Goal: Contribute content

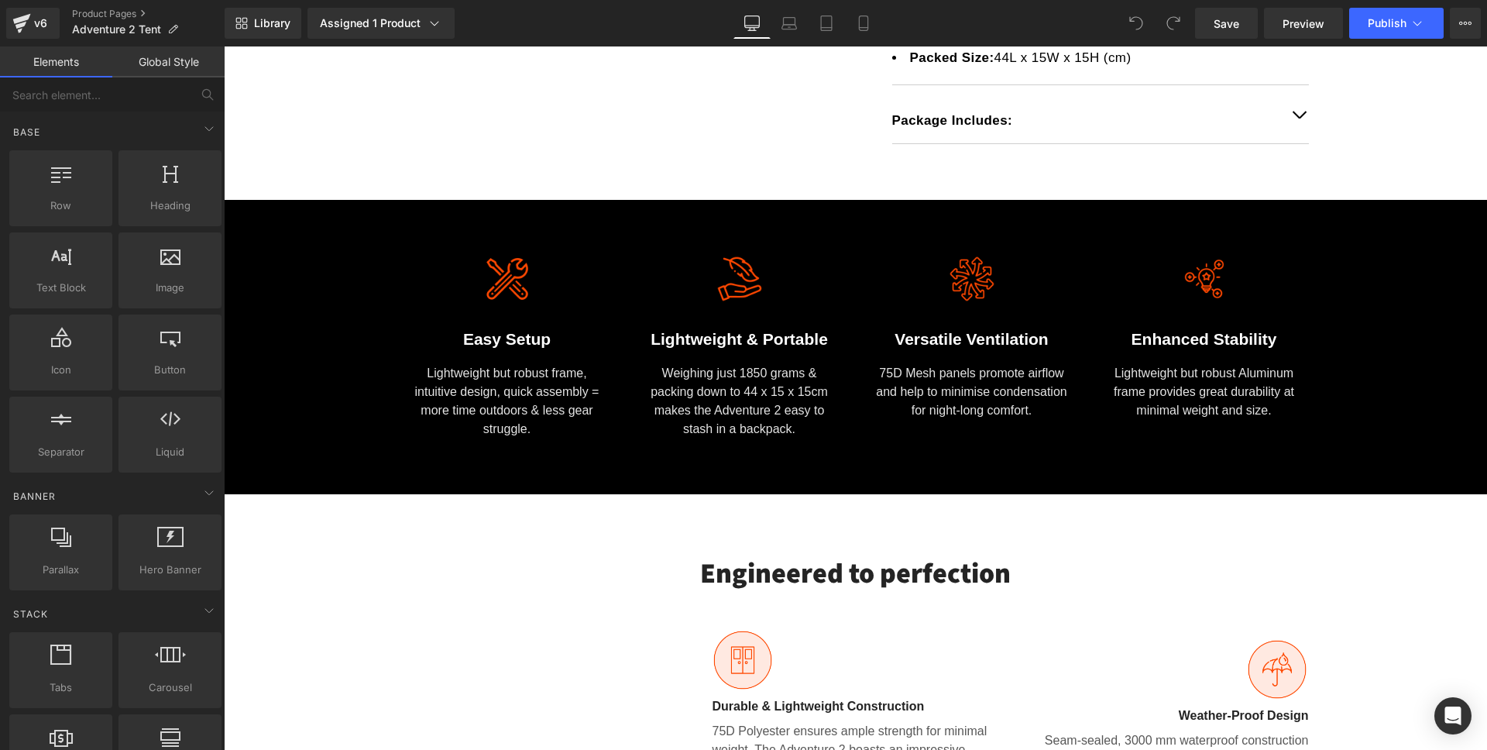
scroll to position [842, 0]
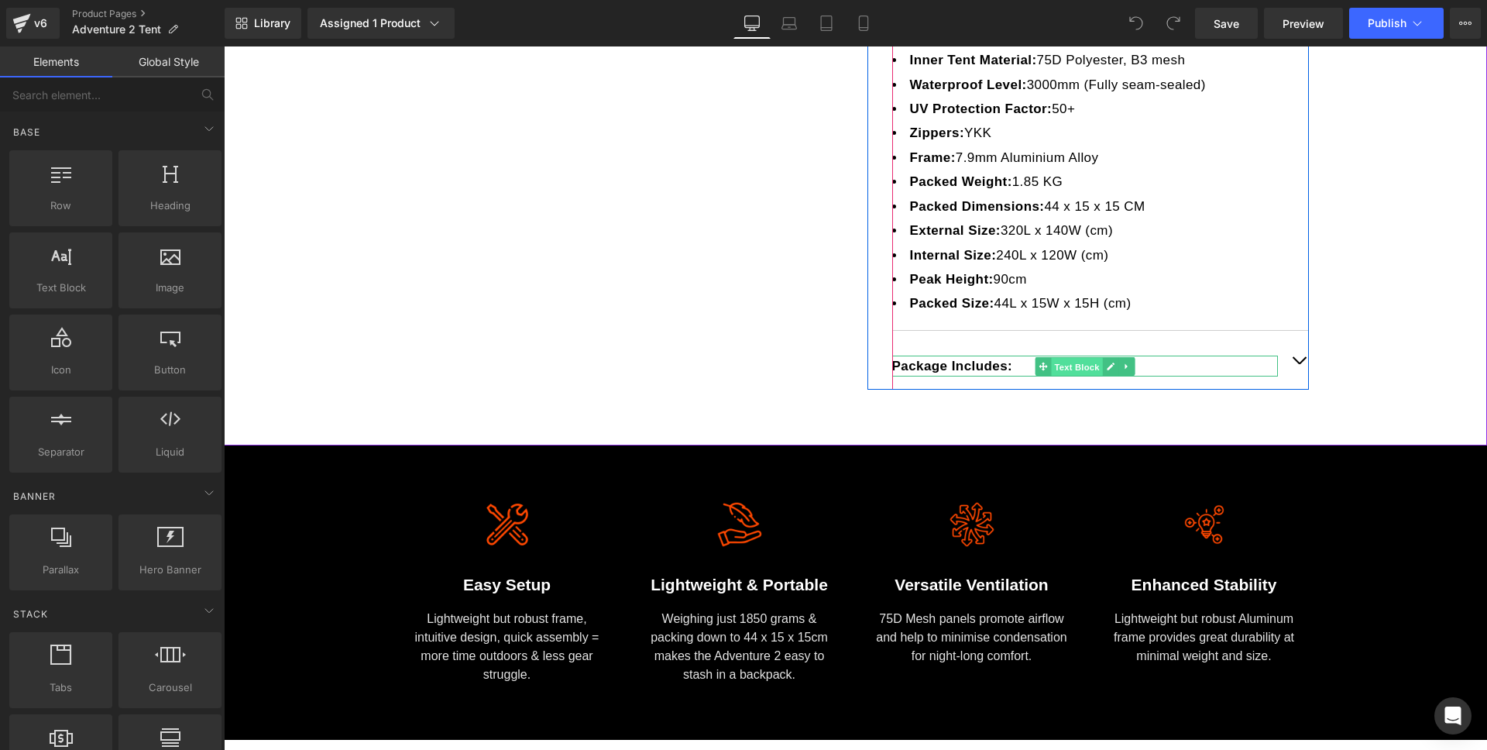
click at [1061, 360] on span "Text Block" at bounding box center [1076, 366] width 51 height 19
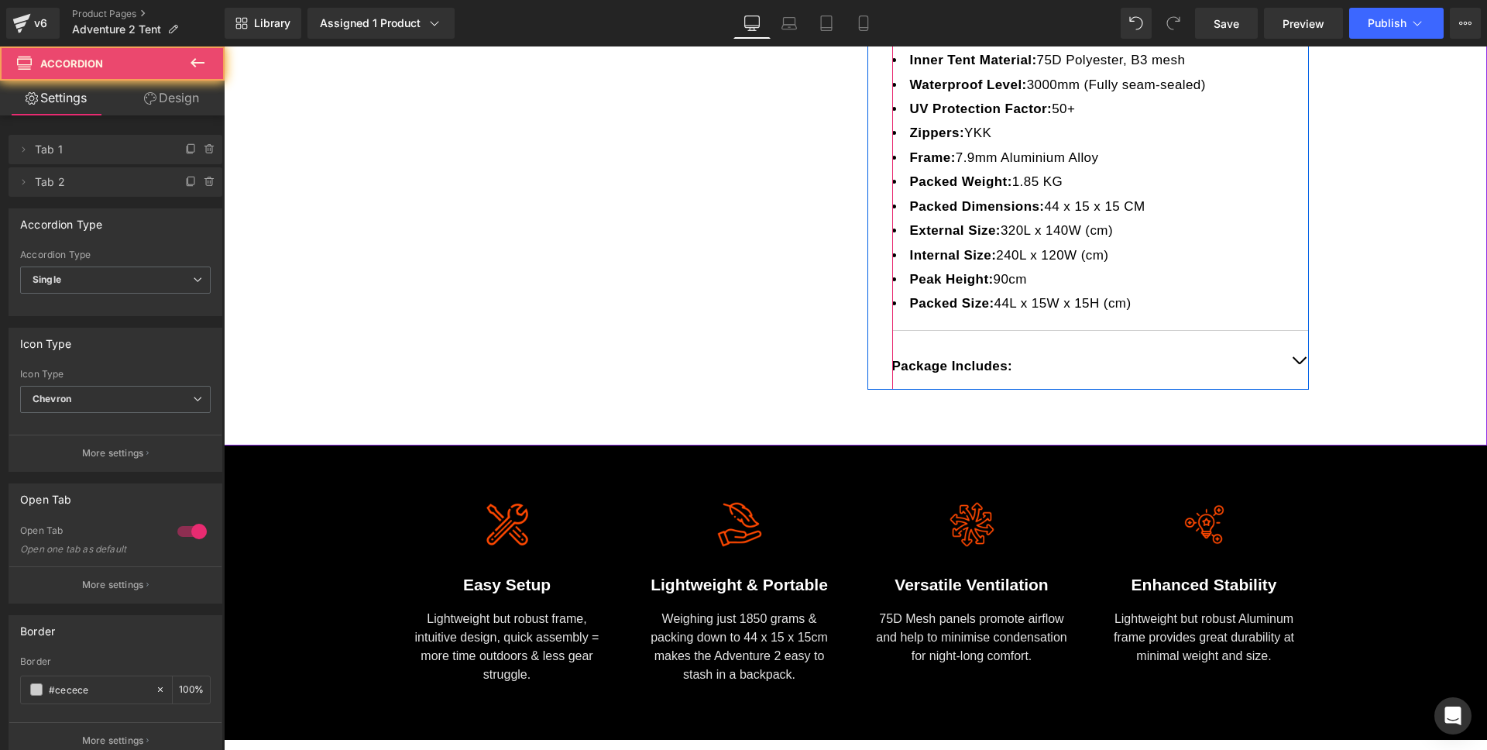
click at [1287, 362] on div "Package Includes: Text Block" at bounding box center [1100, 360] width 417 height 59
click at [1299, 364] on span "button" at bounding box center [1299, 364] width 0 height 0
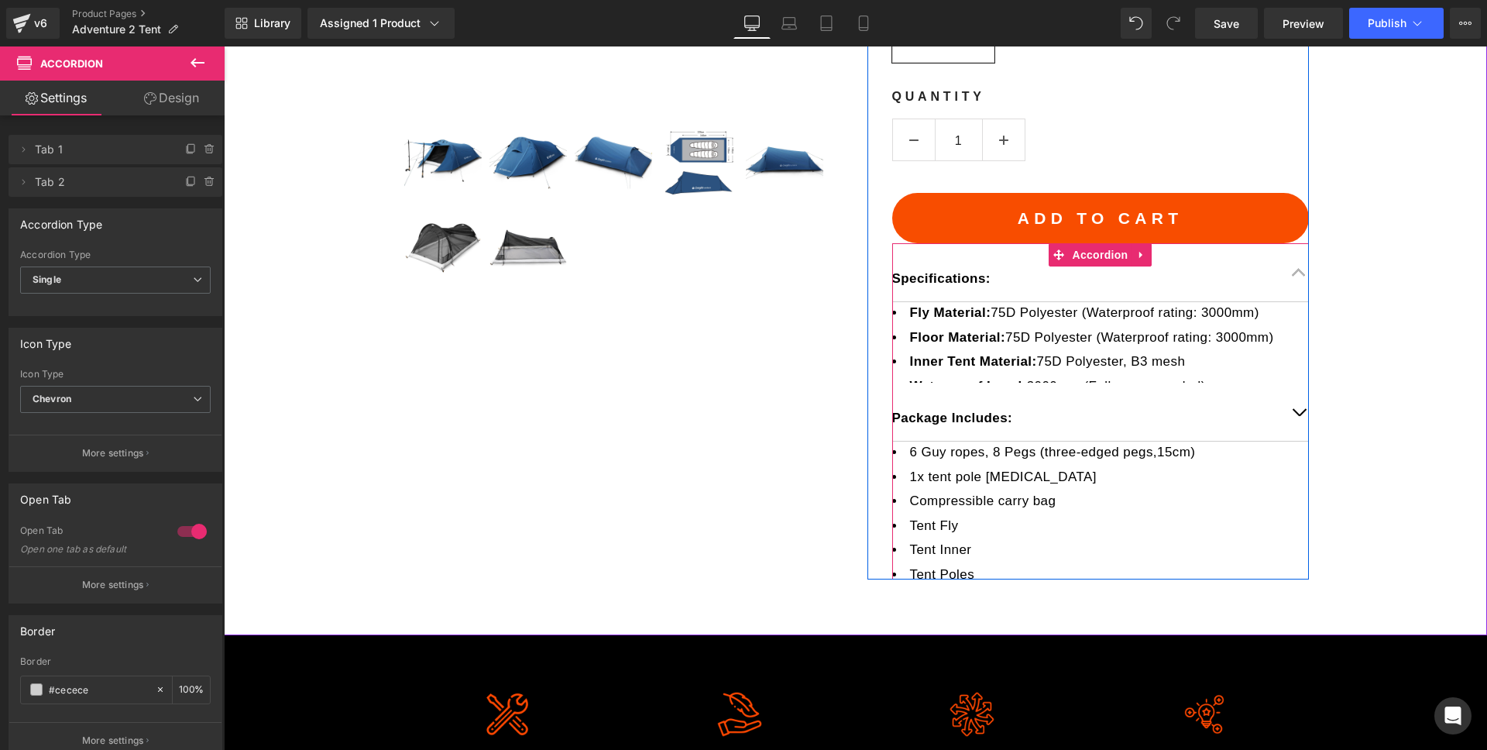
scroll to position [512, 0]
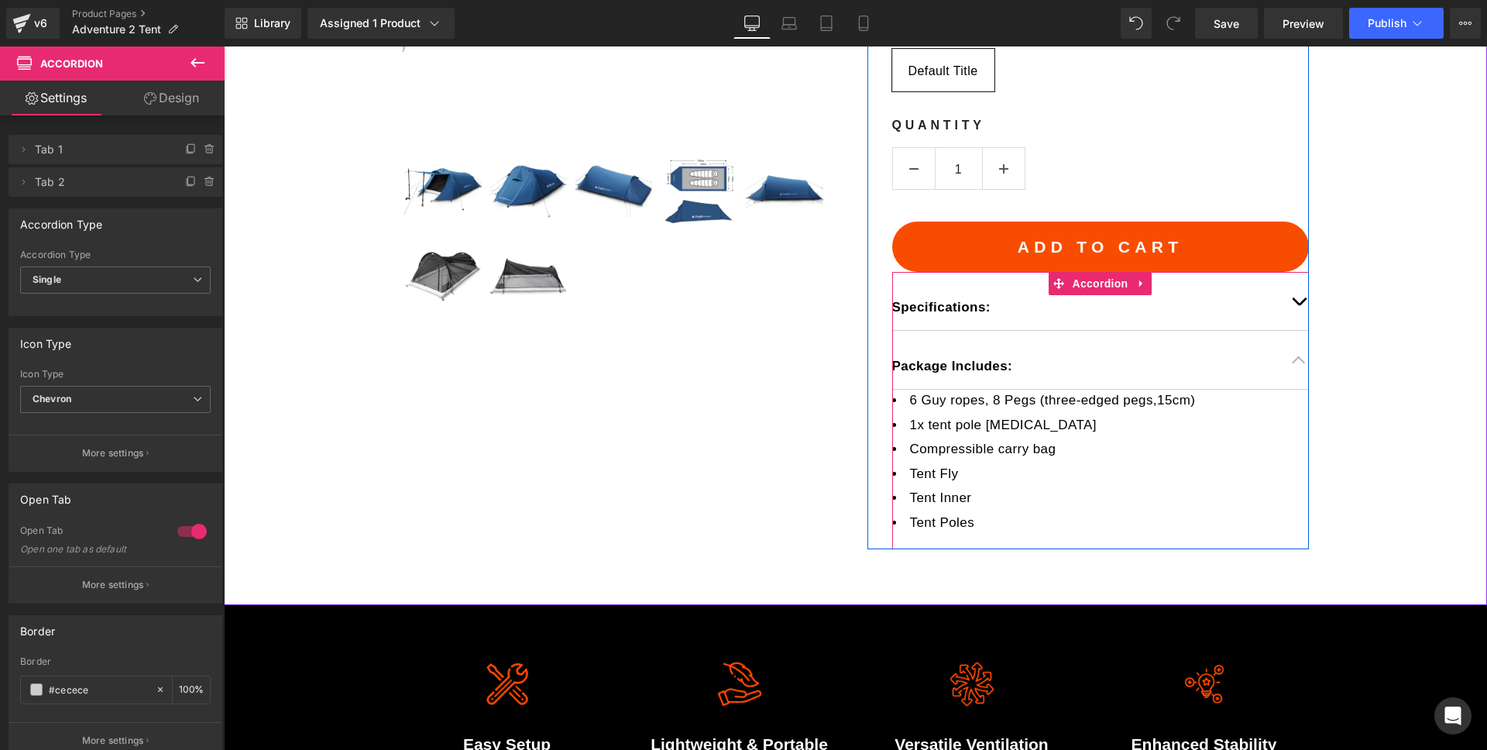
click at [993, 521] on li "Tent Poles" at bounding box center [1100, 522] width 417 height 21
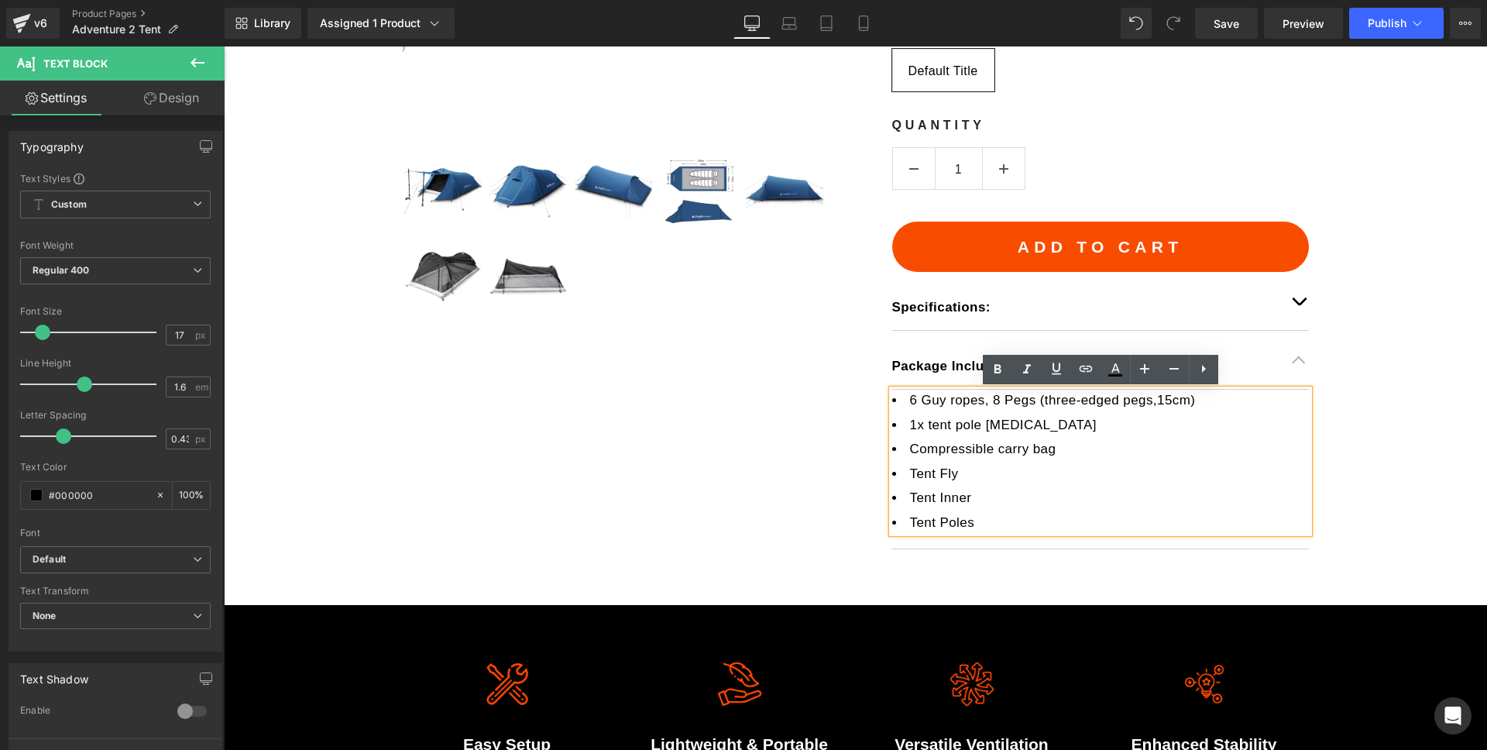
click at [994, 522] on li "Tent Poles" at bounding box center [1100, 522] width 417 height 21
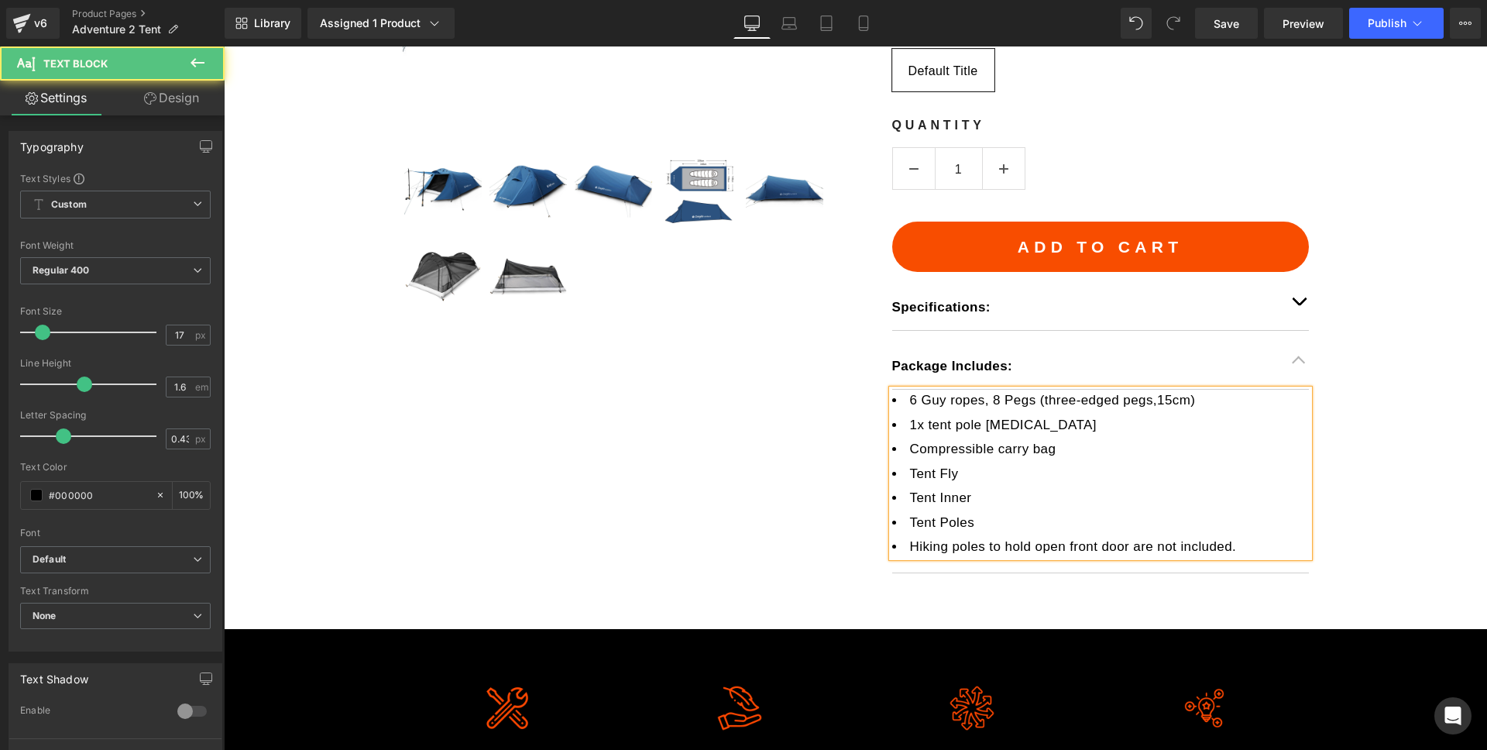
click at [913, 553] on li "Hiking poles to hold open front door are not included." at bounding box center [1100, 546] width 417 height 21
click at [1102, 548] on li "The hiking poles to hold open front door are not included." at bounding box center [1100, 546] width 417 height 21
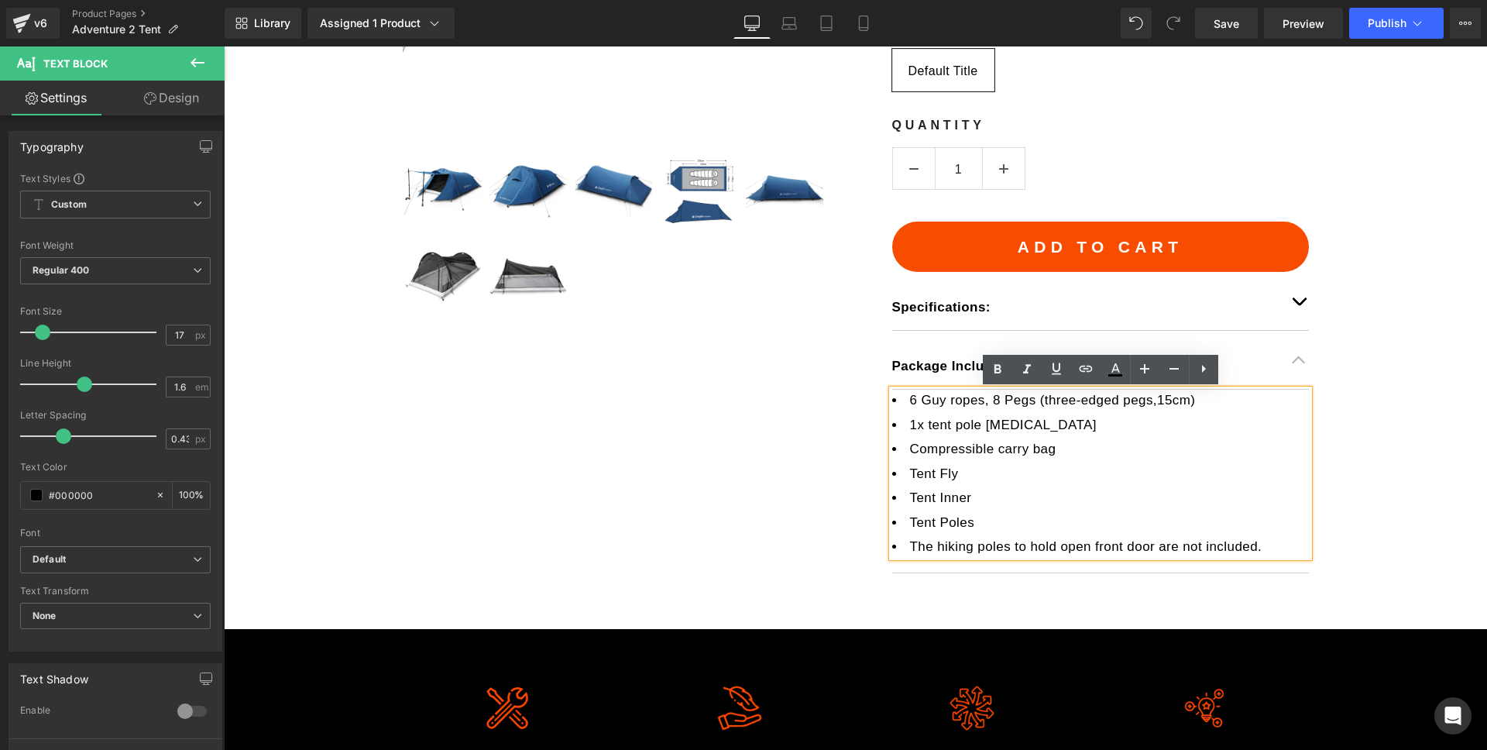
click at [1022, 547] on li "The hiking poles to hold open front door are not included." at bounding box center [1100, 546] width 417 height 21
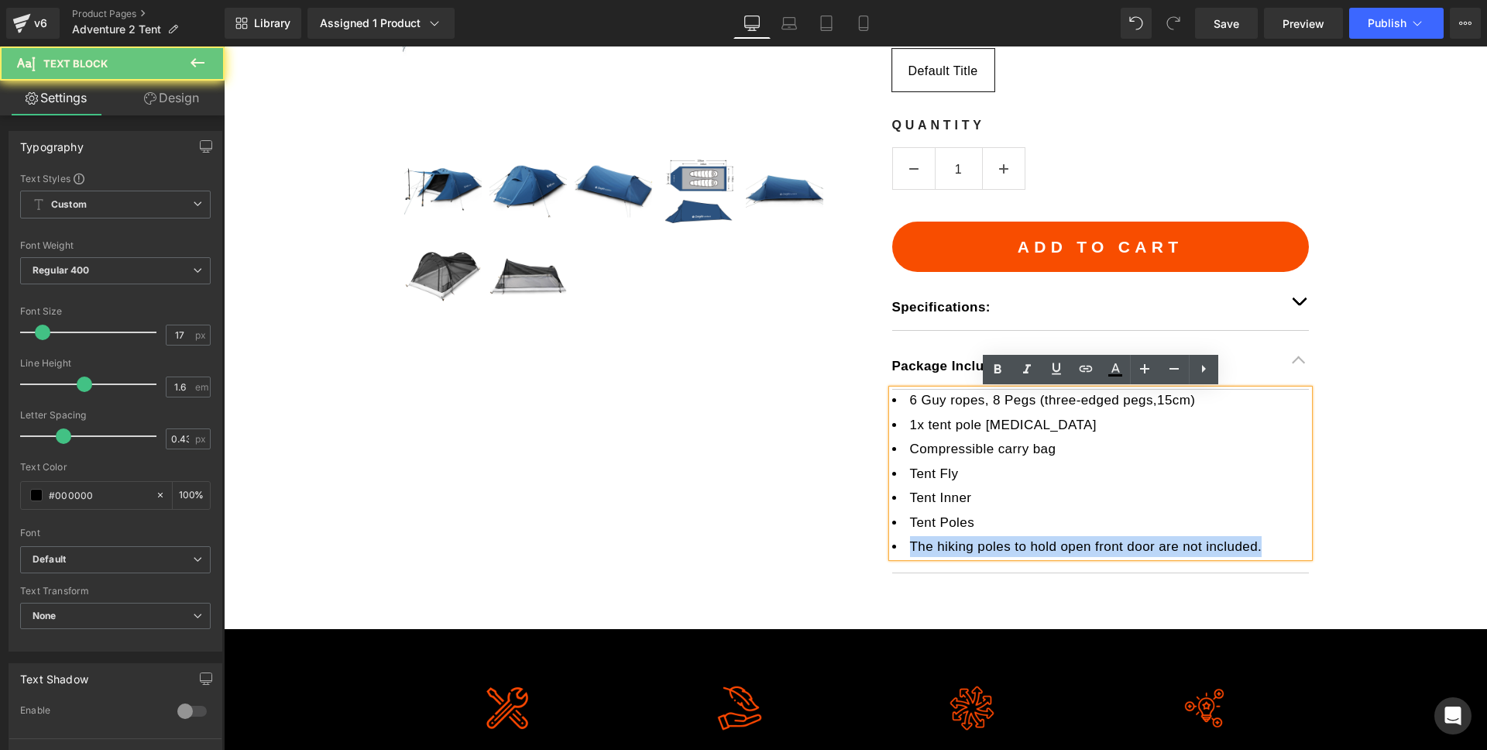
click at [1022, 547] on li "The hiking poles to hold open front door are not included." at bounding box center [1100, 546] width 417 height 21
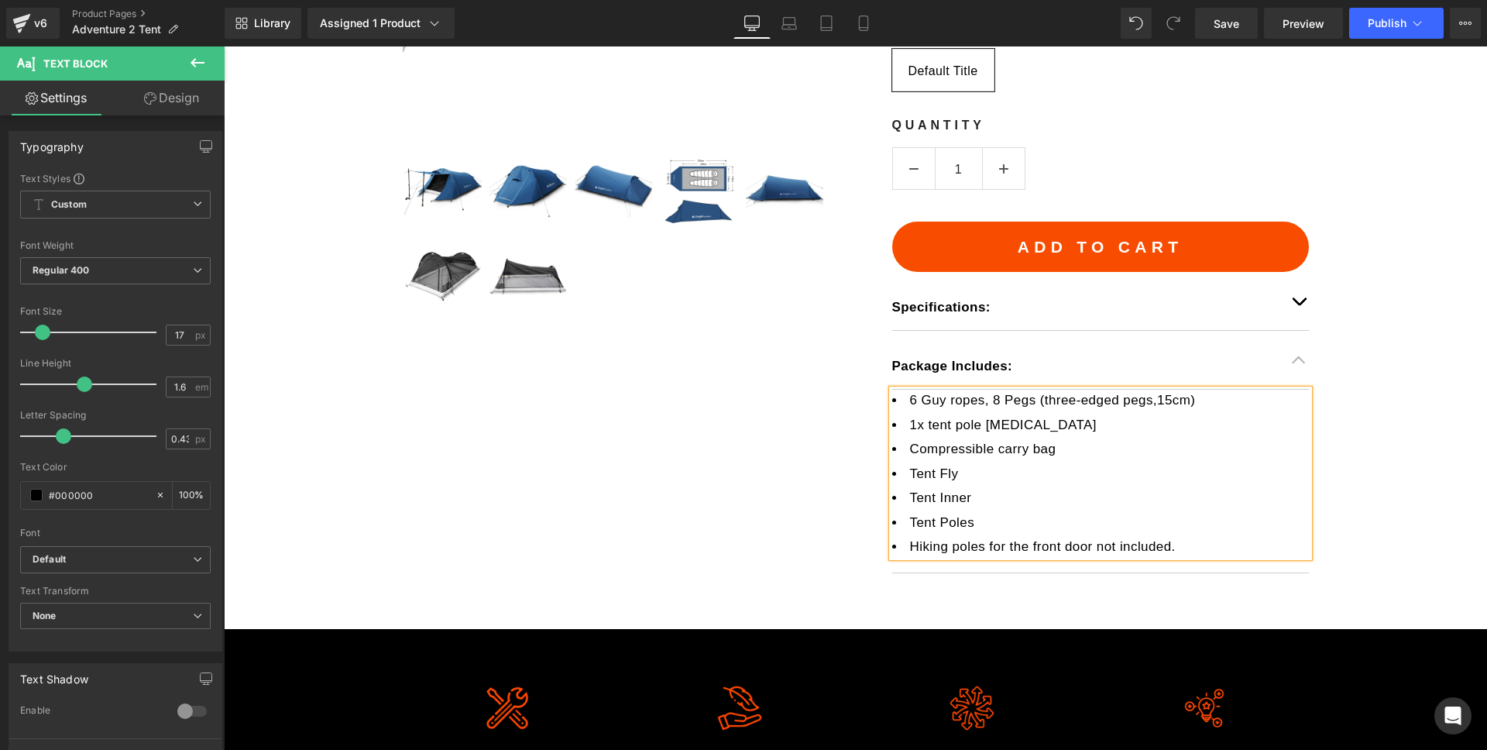
click at [1082, 542] on li "Hiking poles for the front door not included." at bounding box center [1100, 546] width 417 height 21
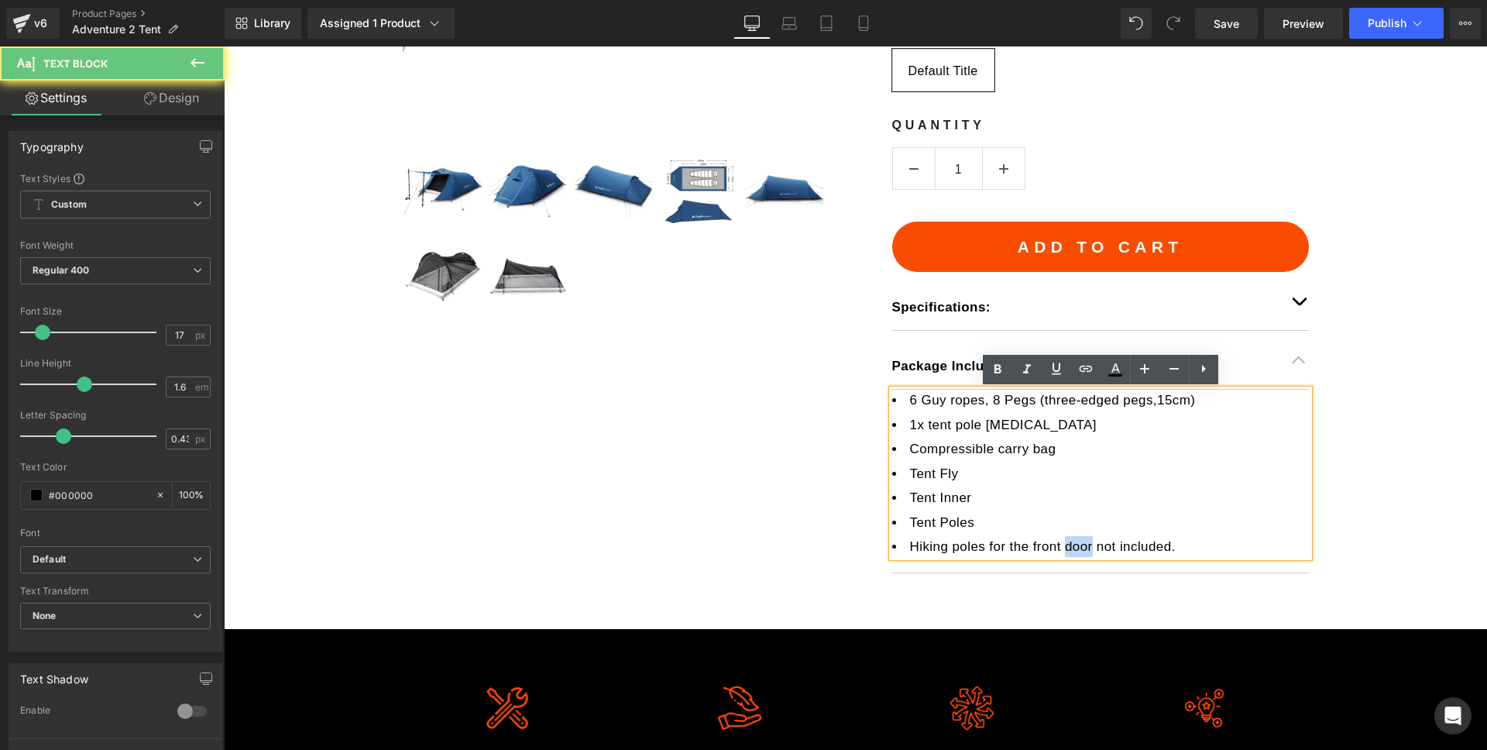
click at [1082, 541] on li "Hiking poles for the front door not included." at bounding box center [1100, 546] width 417 height 21
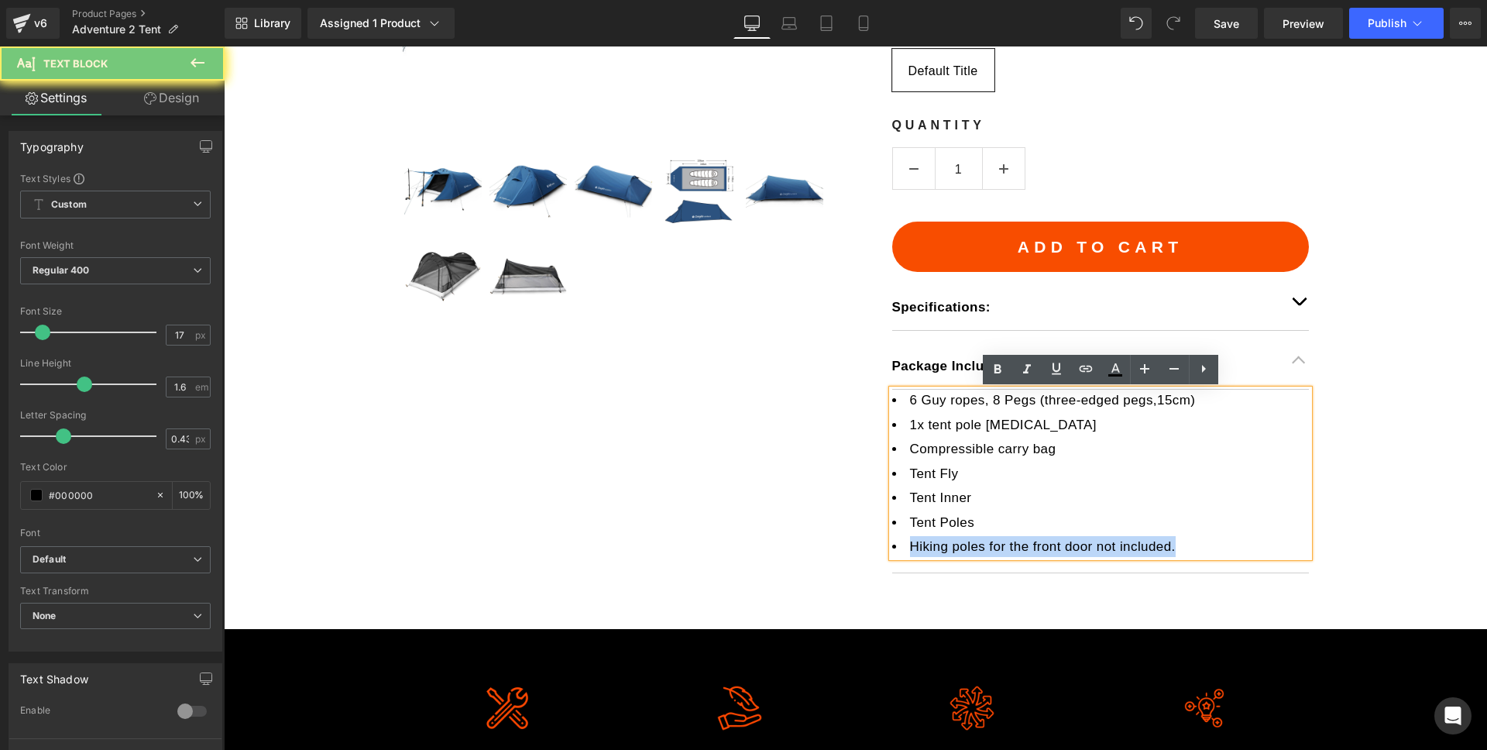
copy li "Hiking poles for the front door not included."
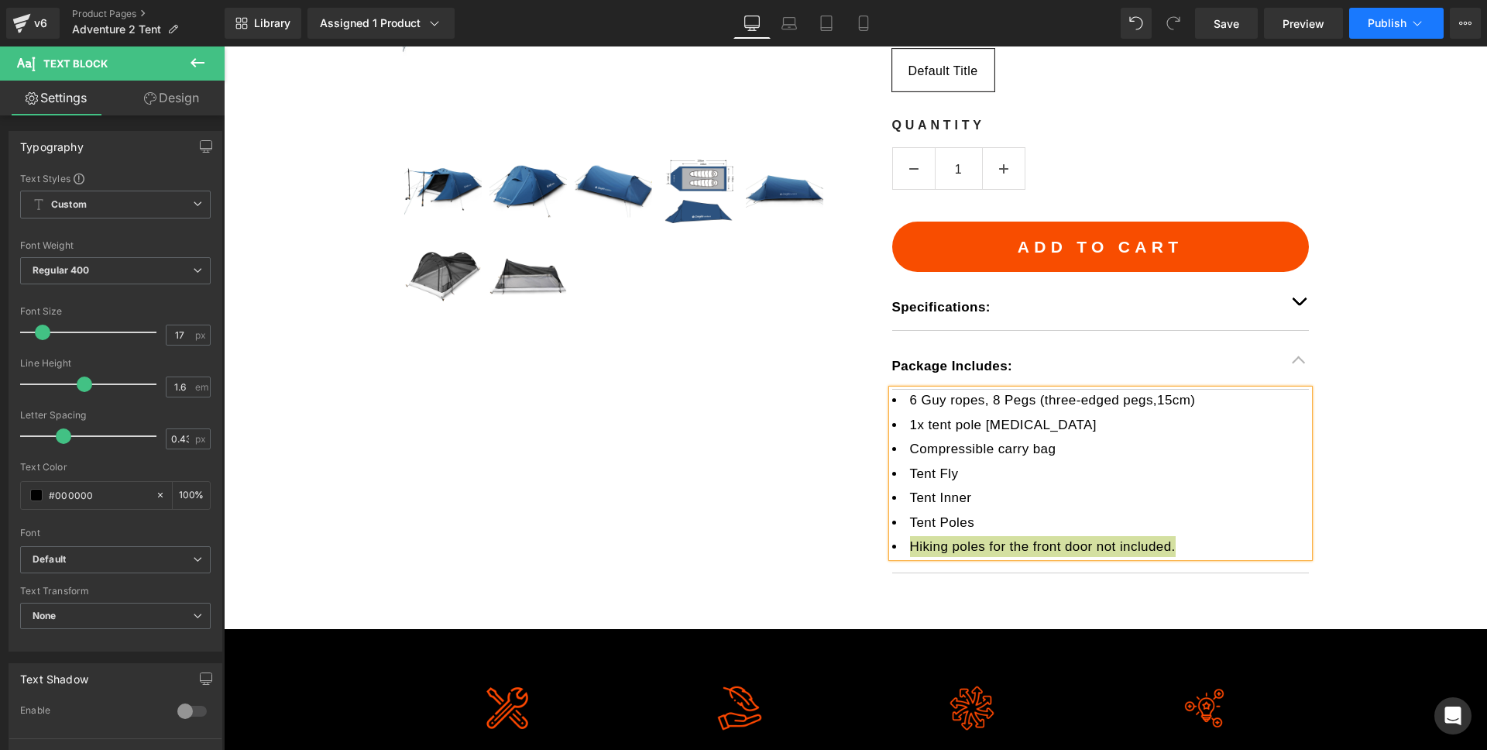
click at [1369, 33] on button "Publish" at bounding box center [1396, 23] width 94 height 31
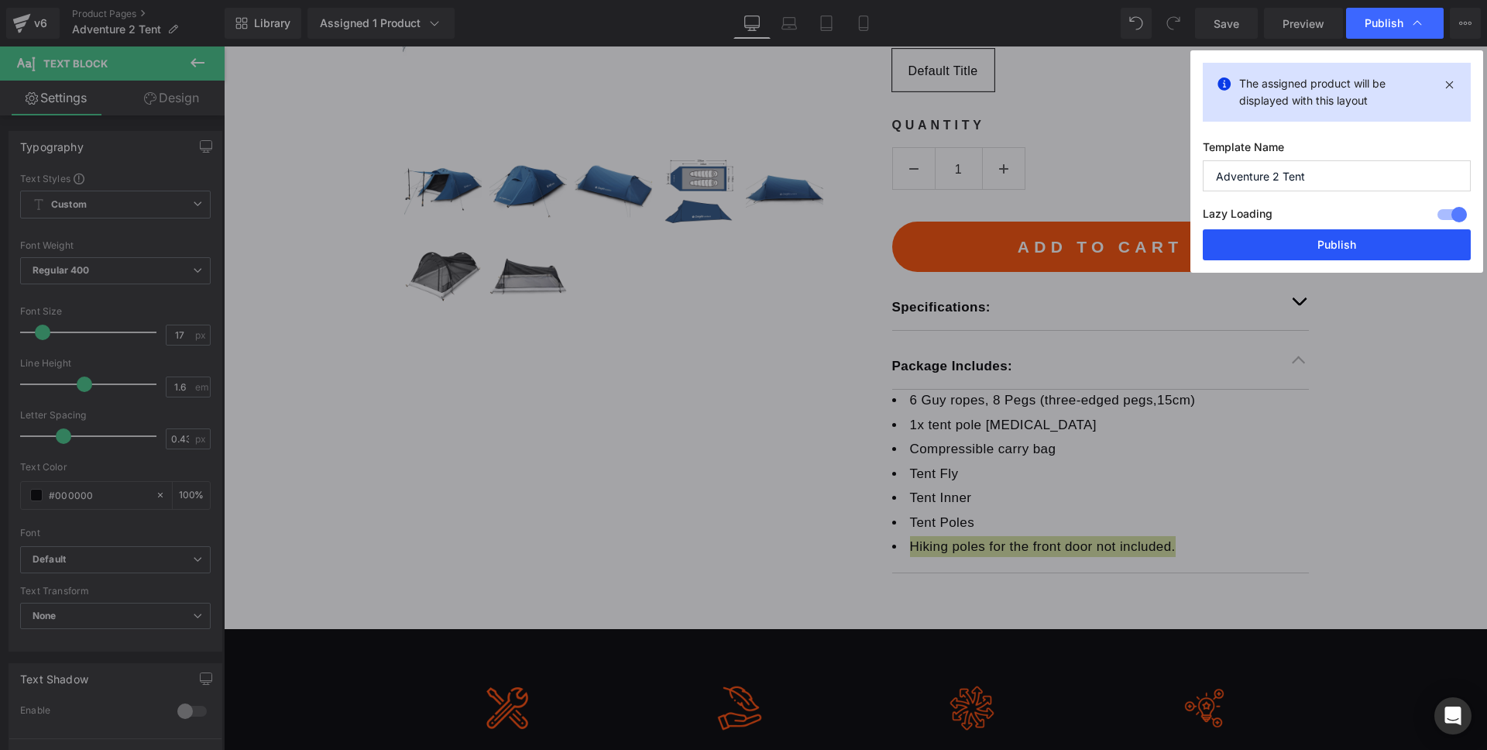
click at [1314, 247] on button "Publish" at bounding box center [1337, 244] width 268 height 31
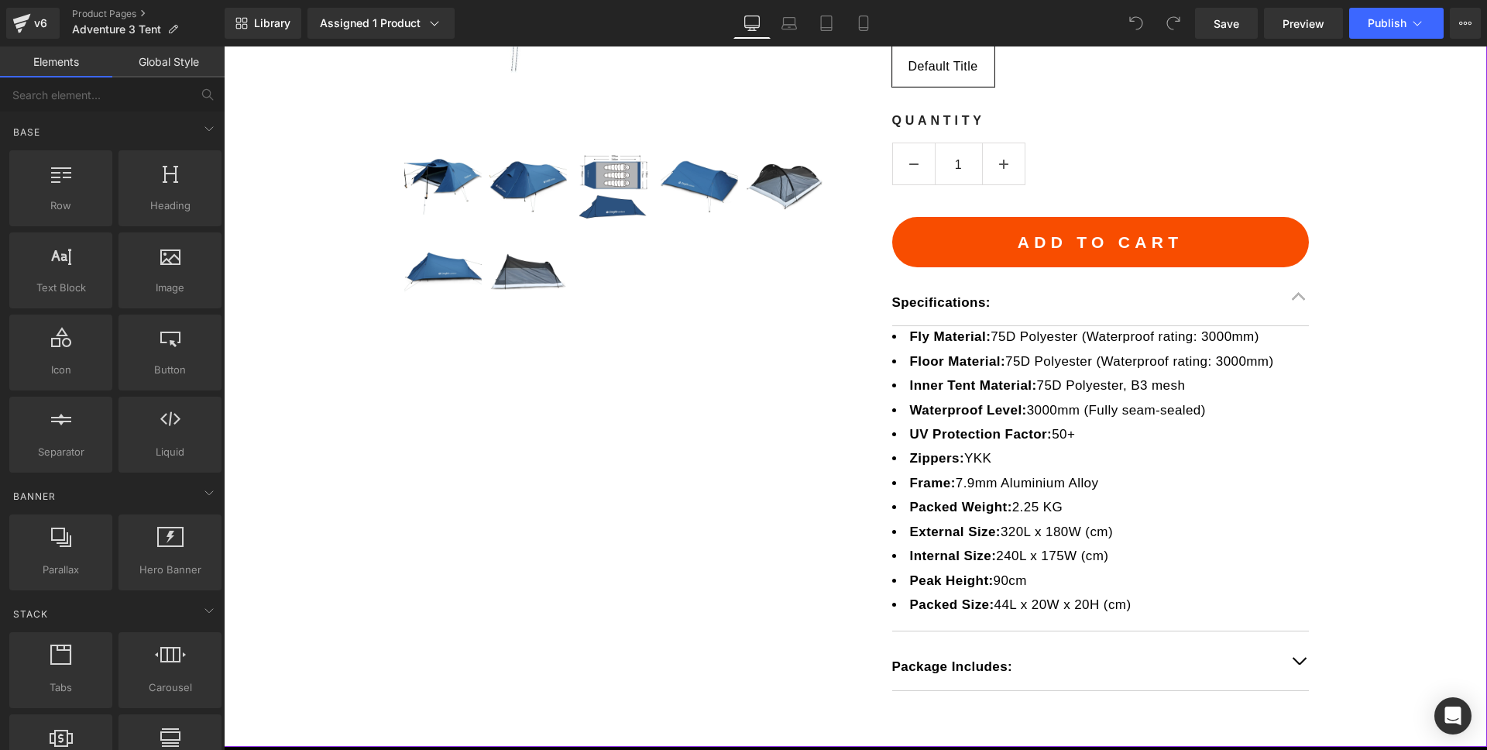
scroll to position [814, 0]
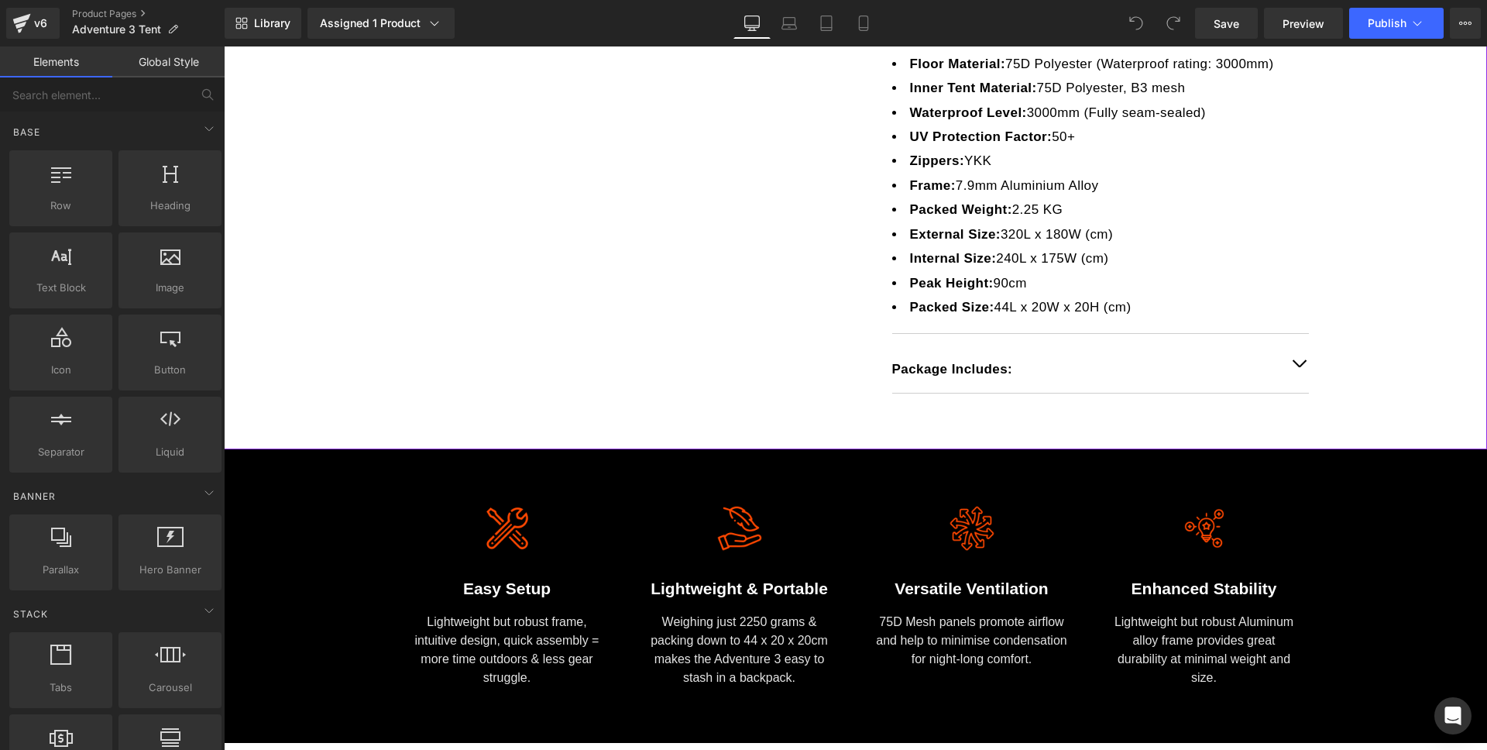
click at [1029, 371] on p "Package Includes:" at bounding box center [1085, 369] width 386 height 21
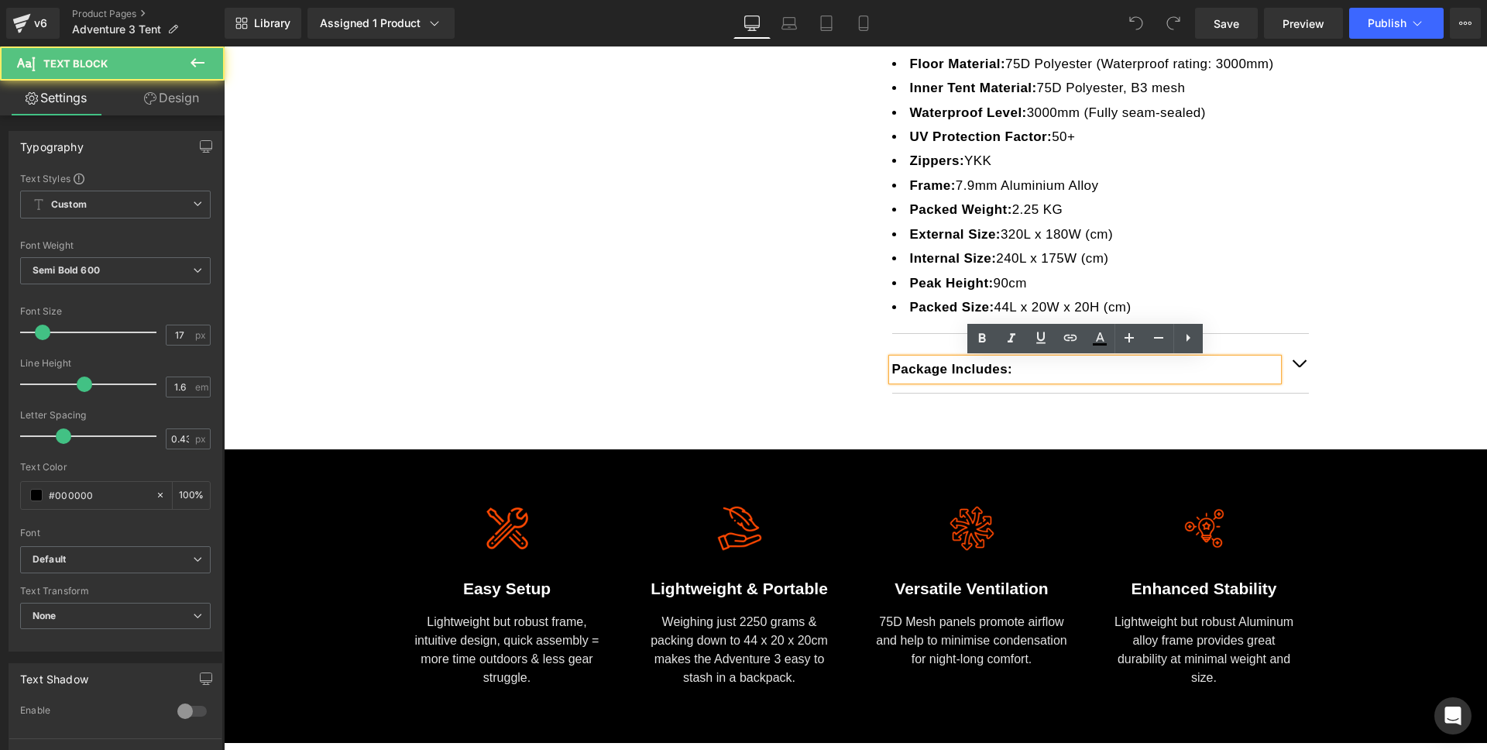
click at [1303, 374] on button "button" at bounding box center [1299, 363] width 20 height 58
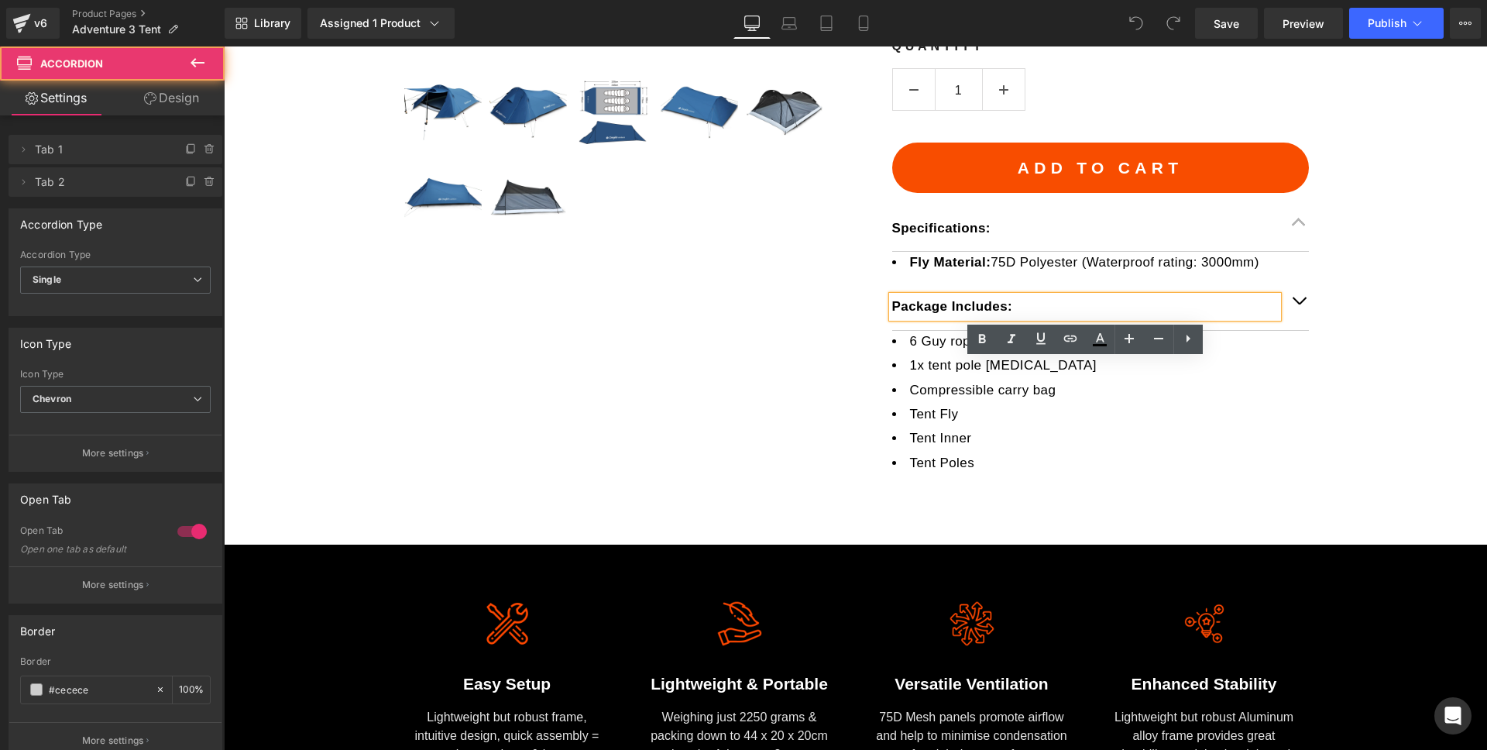
scroll to position [512, 0]
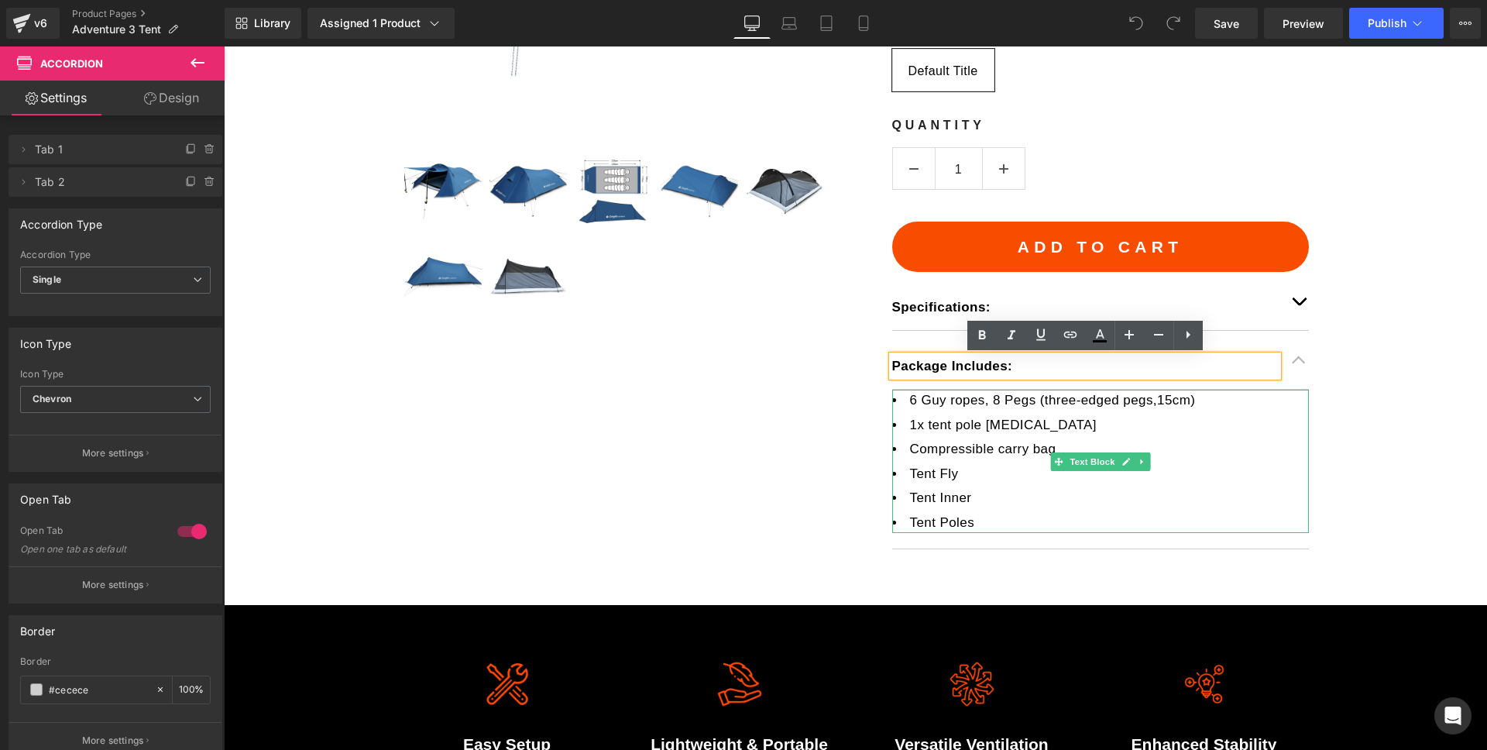
click at [1027, 520] on li "Tent Poles" at bounding box center [1100, 522] width 417 height 21
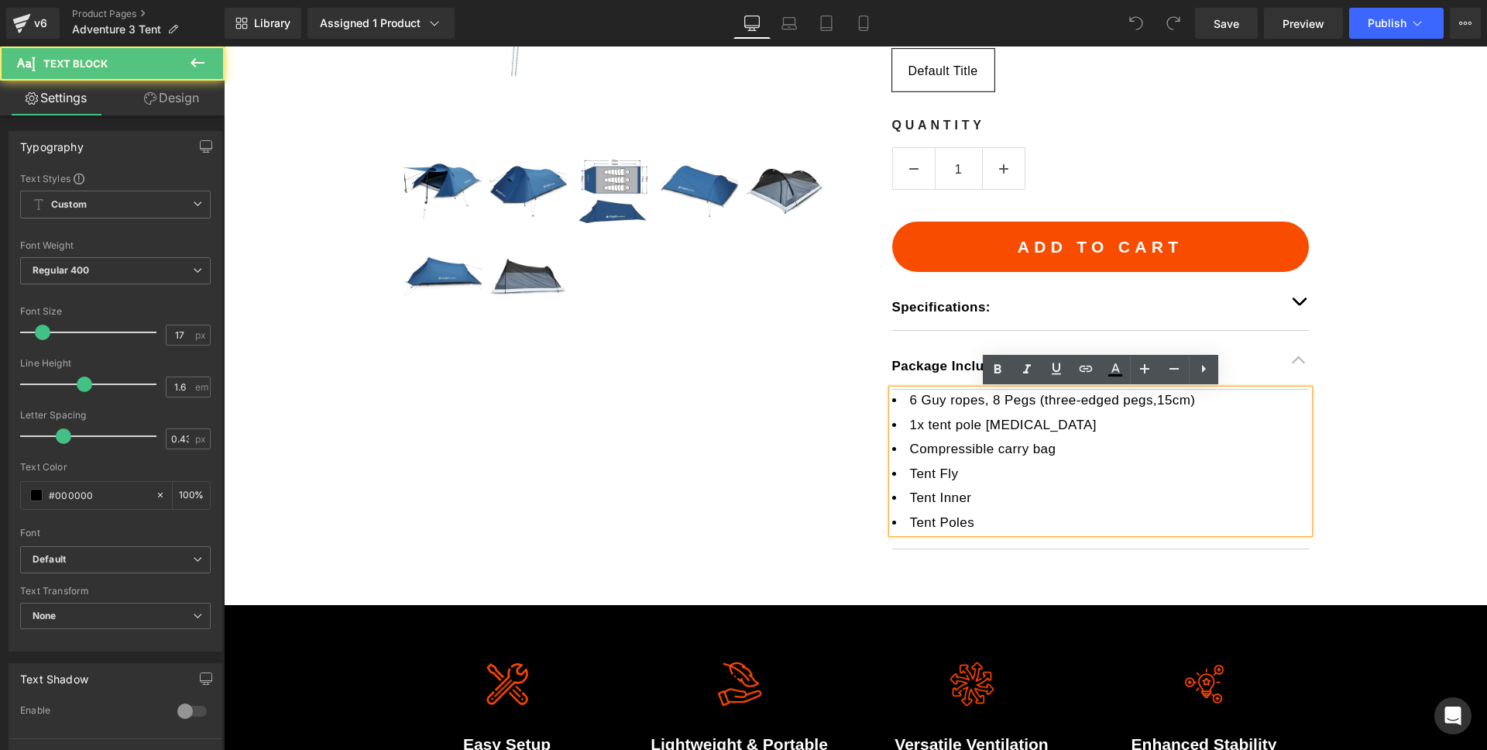
click at [1005, 524] on li "Tent Poles" at bounding box center [1100, 522] width 417 height 21
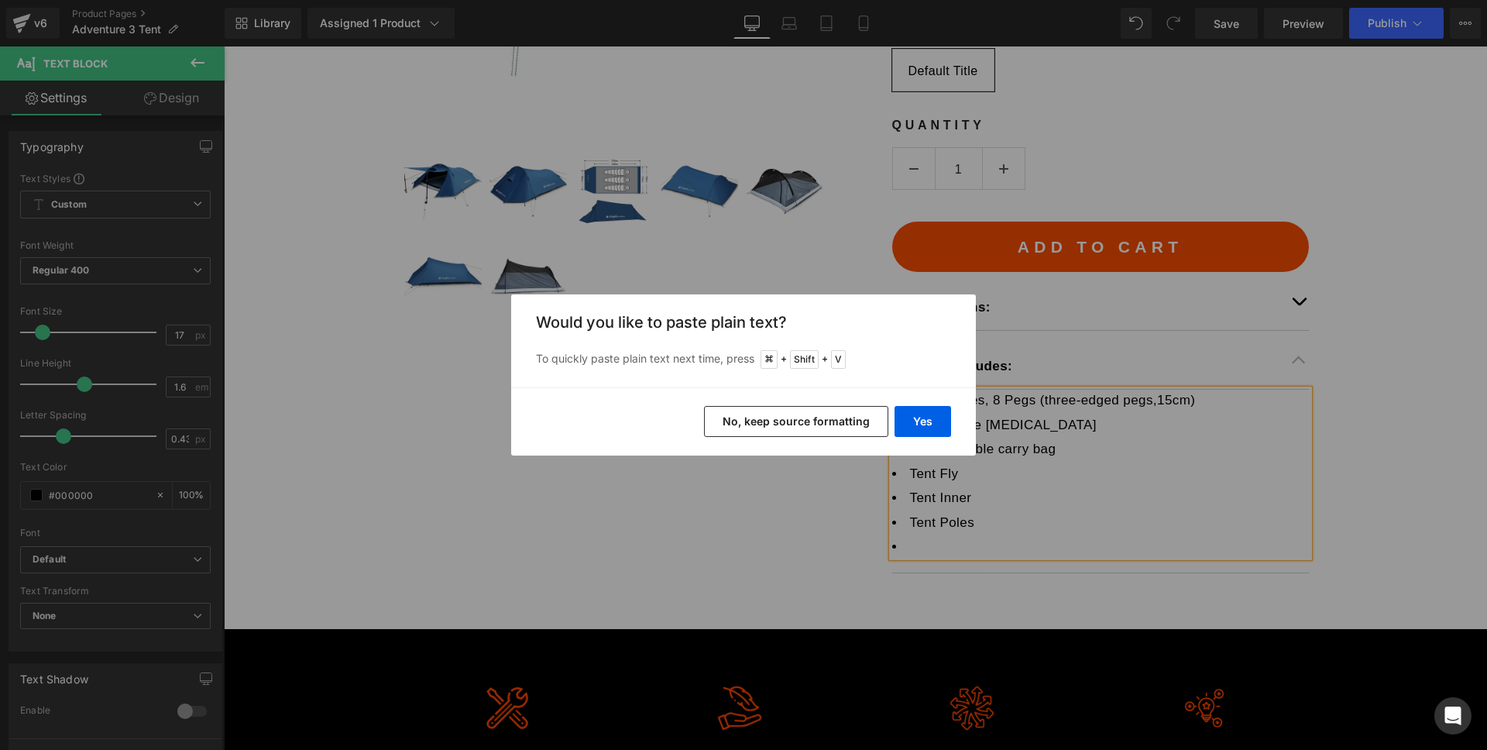
click at [793, 417] on button "No, keep source formatting" at bounding box center [796, 421] width 184 height 31
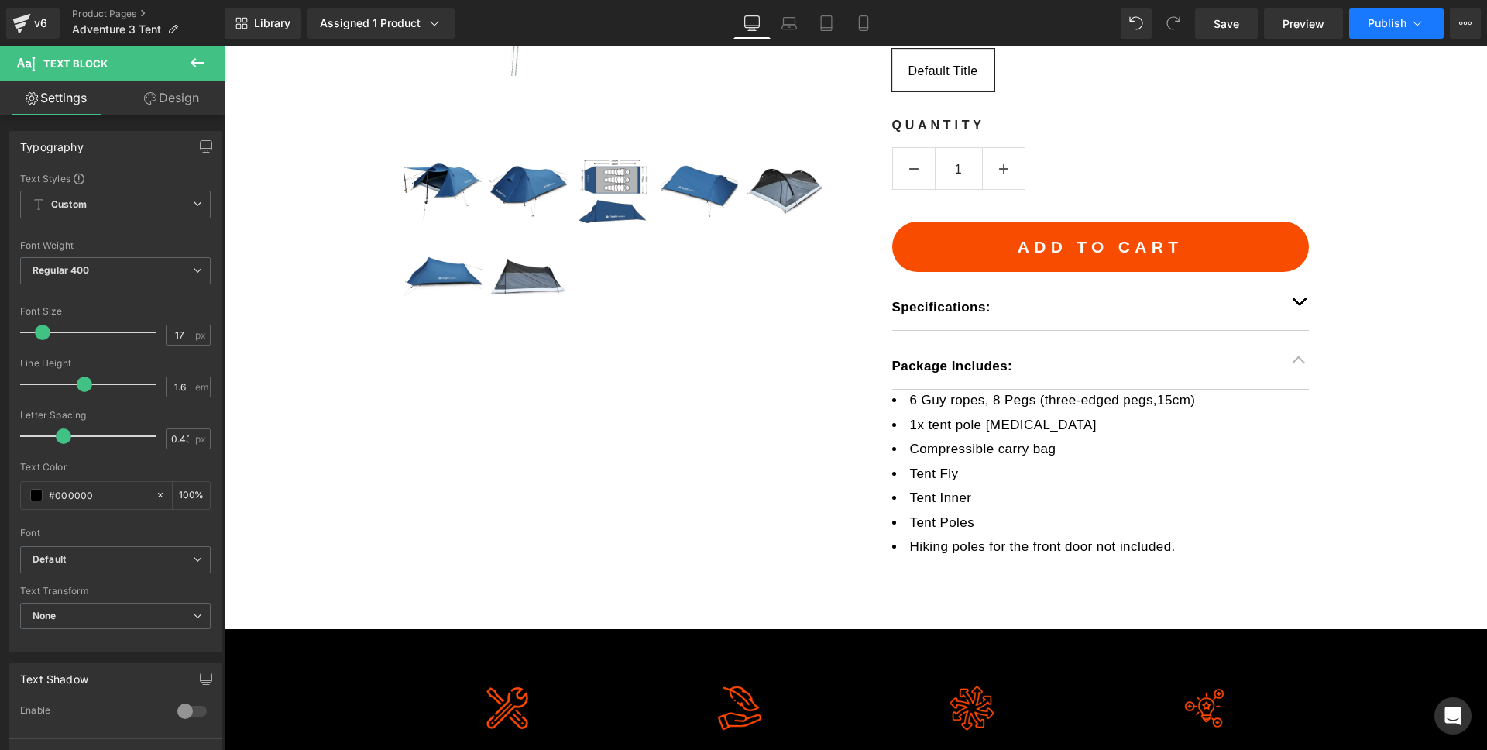
click at [1390, 20] on span "Publish" at bounding box center [1387, 23] width 39 height 12
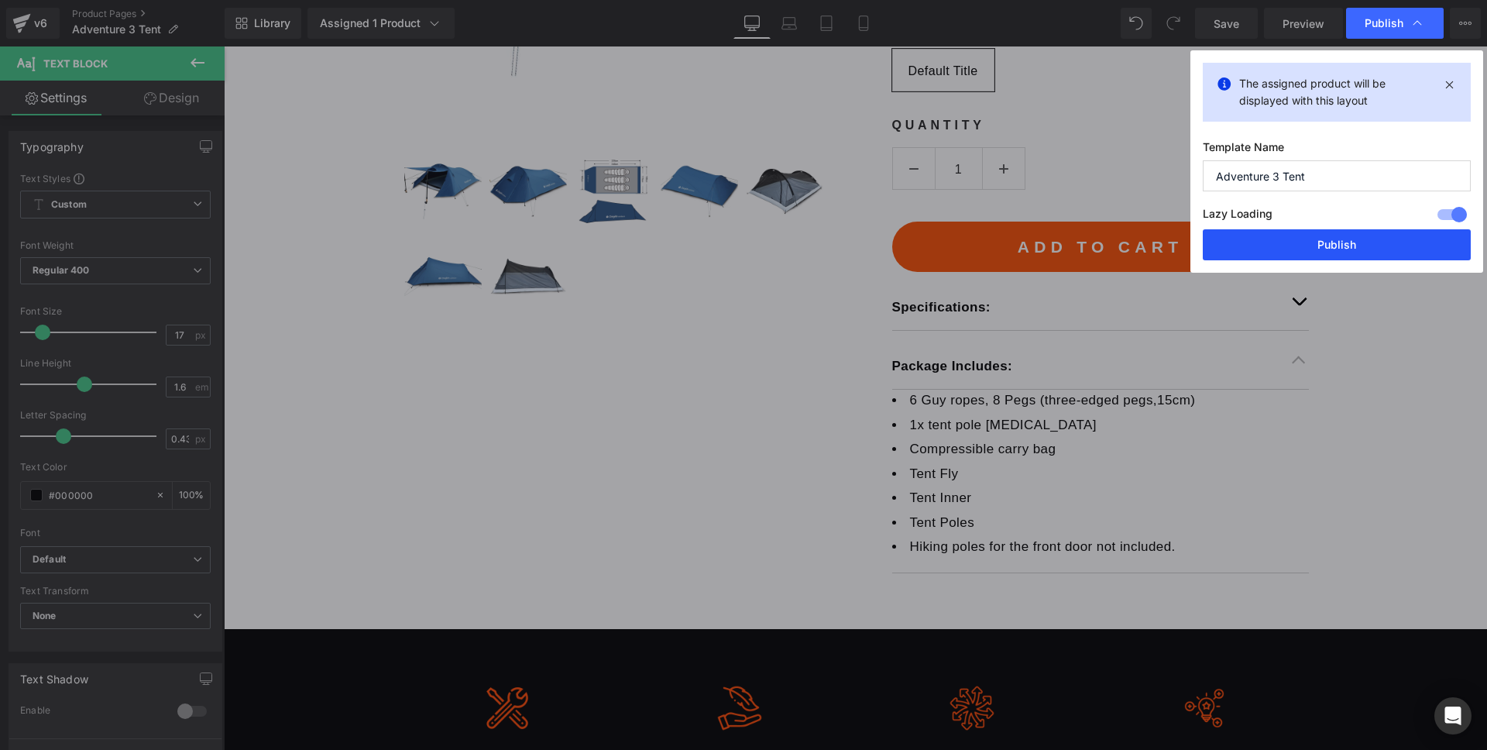
click at [1336, 235] on button "Publish" at bounding box center [1337, 244] width 268 height 31
